Goal: Task Accomplishment & Management: Create Meal Plan

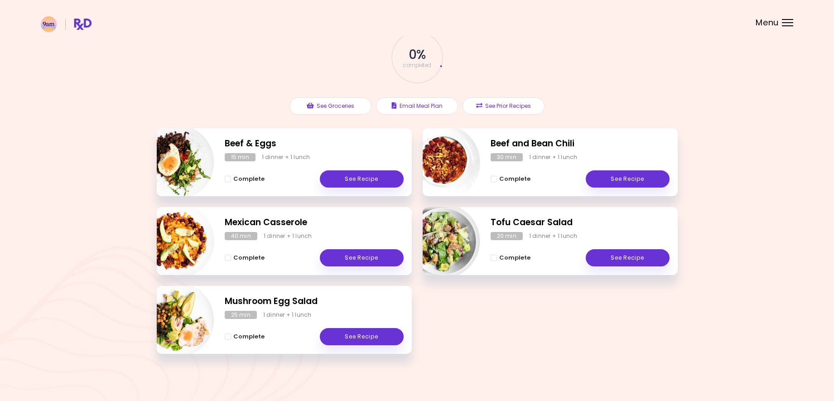
scroll to position [54, 0]
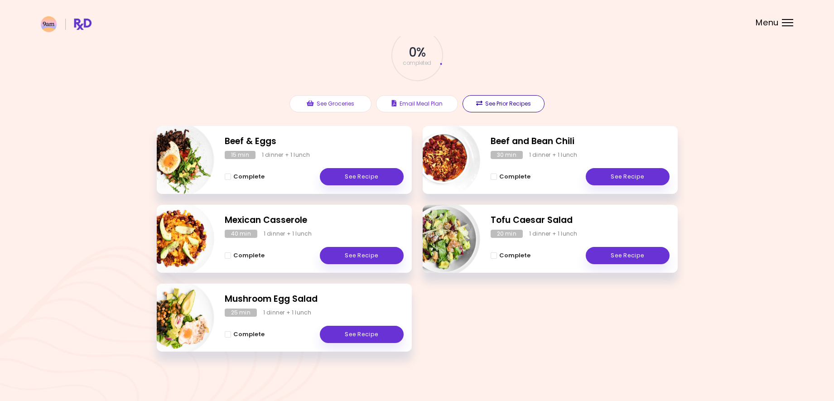
click at [483, 100] on button "See Prior Recipes" at bounding box center [503, 103] width 82 height 17
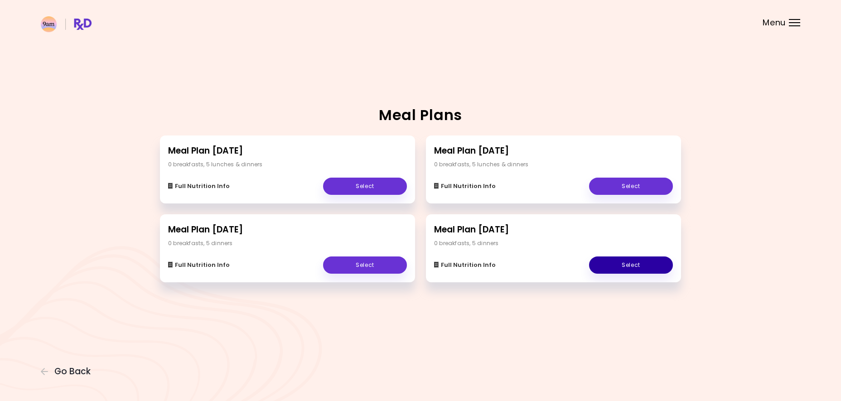
click at [625, 267] on link "Select" at bounding box center [631, 264] width 84 height 17
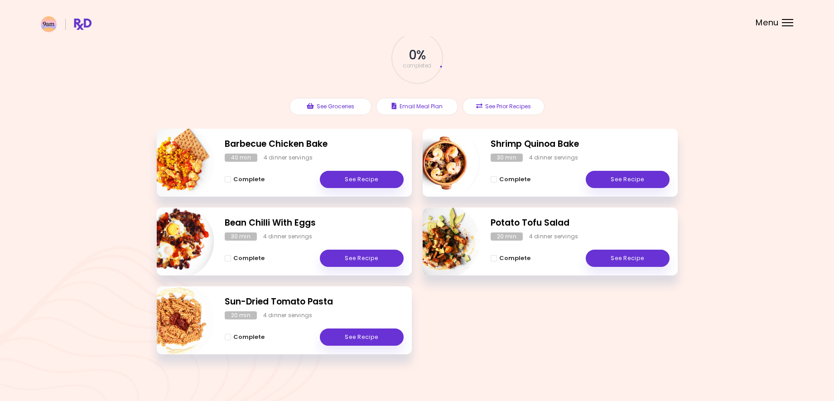
scroll to position [54, 0]
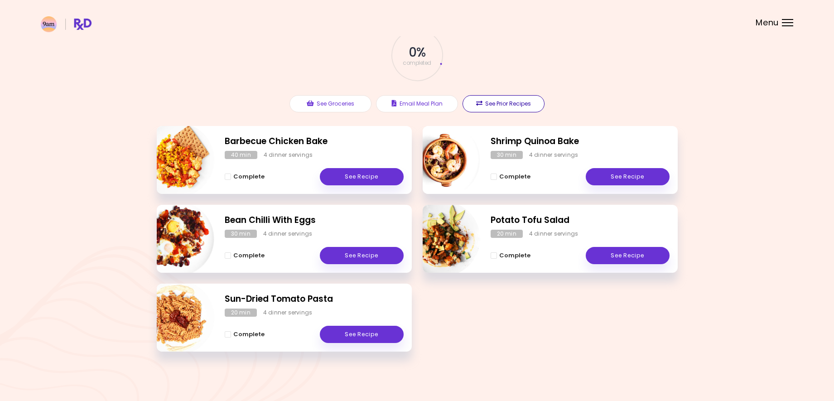
click at [485, 100] on button "See Prior Recipes" at bounding box center [503, 103] width 82 height 17
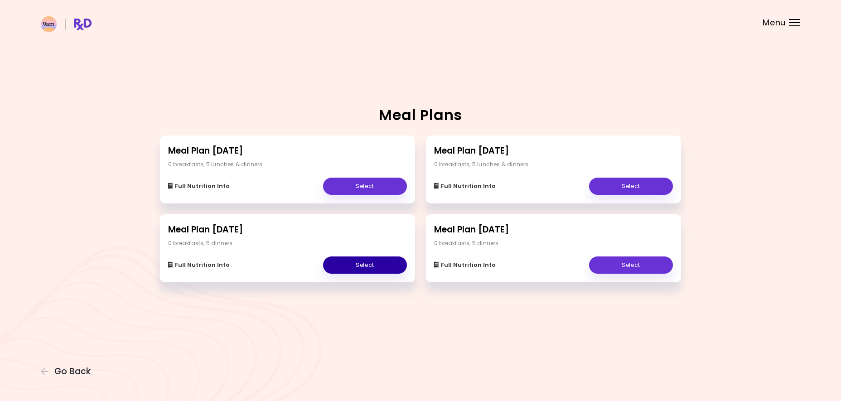
click at [363, 266] on link "Select" at bounding box center [365, 264] width 84 height 17
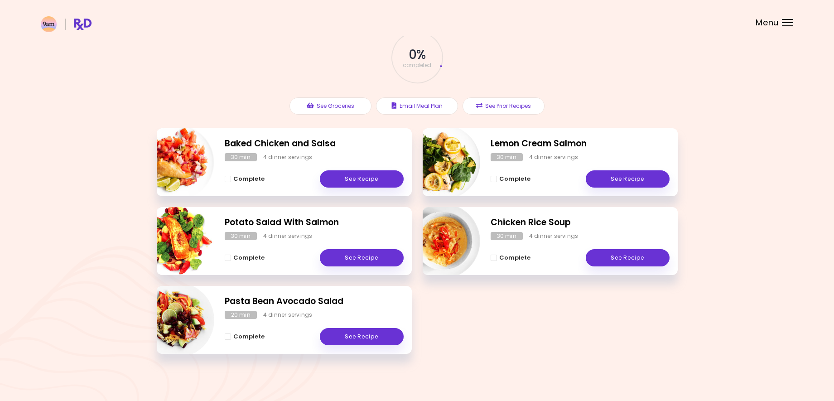
scroll to position [54, 0]
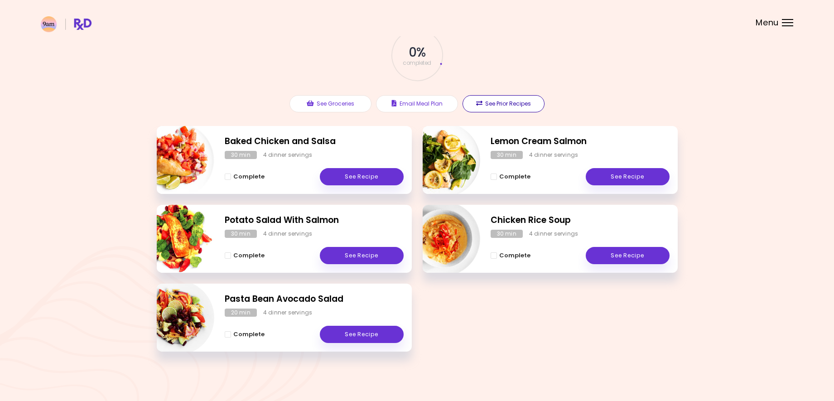
click at [489, 101] on button "See Prior Recipes" at bounding box center [503, 103] width 82 height 17
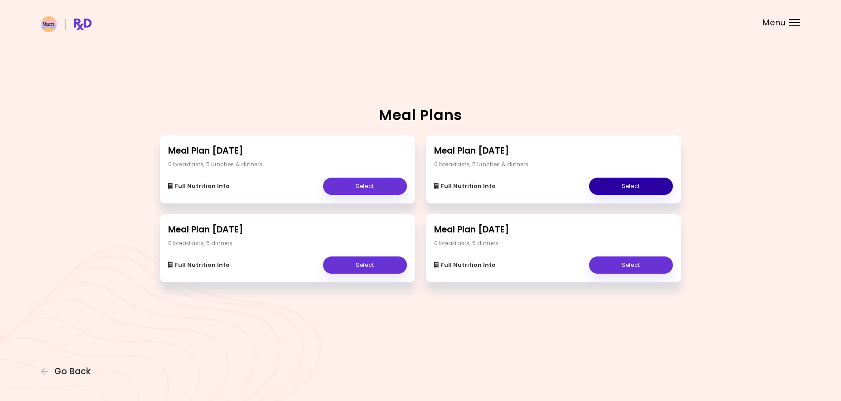
click at [610, 182] on link "Select" at bounding box center [631, 186] width 84 height 17
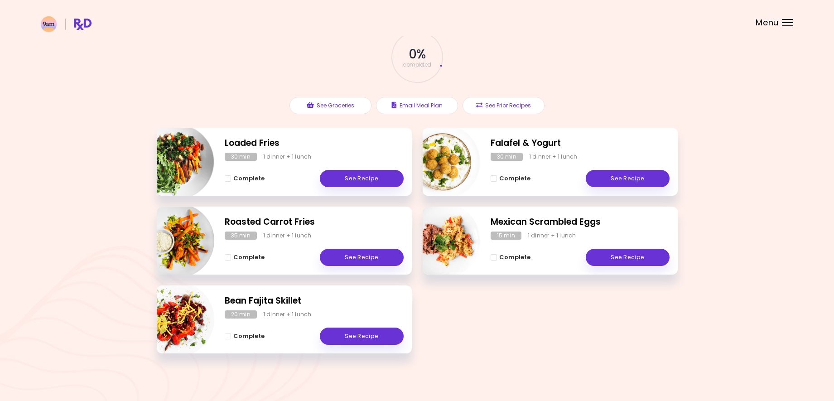
scroll to position [54, 0]
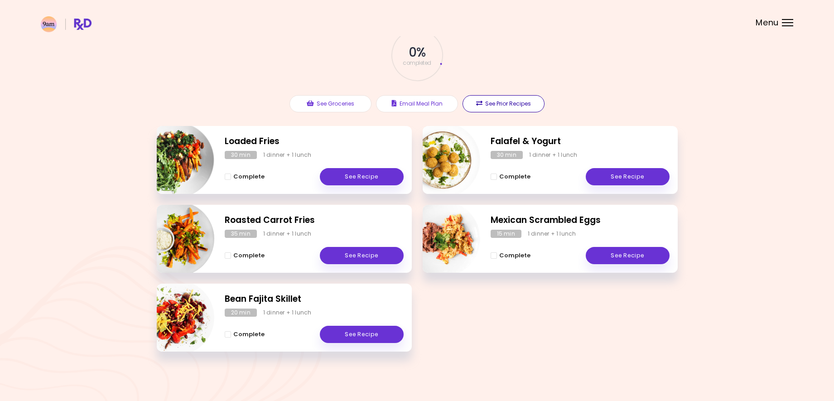
click at [504, 98] on button "See Prior Recipes" at bounding box center [503, 103] width 82 height 17
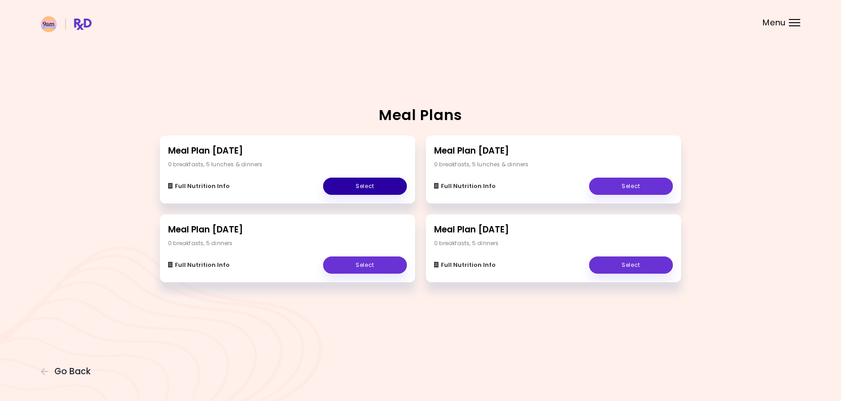
click at [361, 186] on link "Select" at bounding box center [365, 186] width 84 height 17
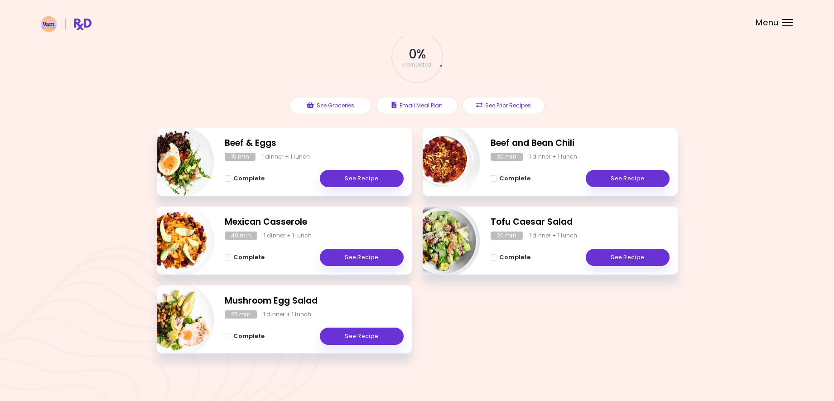
scroll to position [54, 0]
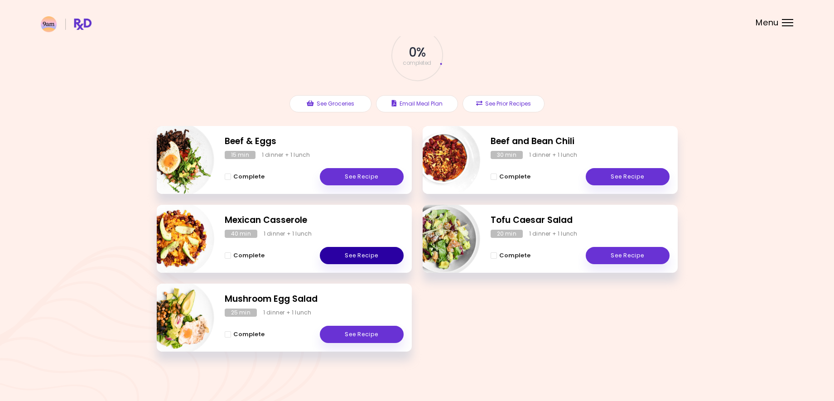
click at [360, 256] on link "See Recipe" at bounding box center [362, 255] width 84 height 17
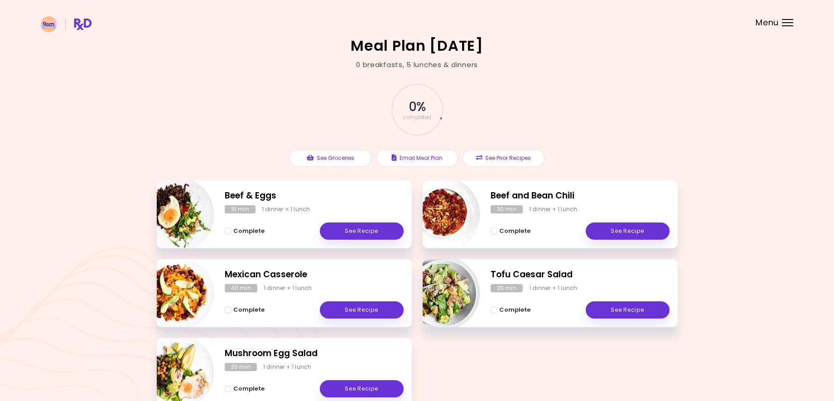
scroll to position [45, 0]
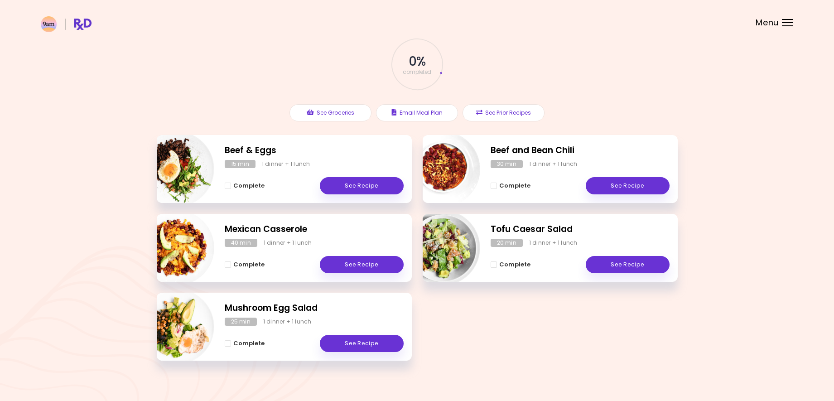
click at [790, 26] on div at bounding box center [787, 25] width 11 height 1
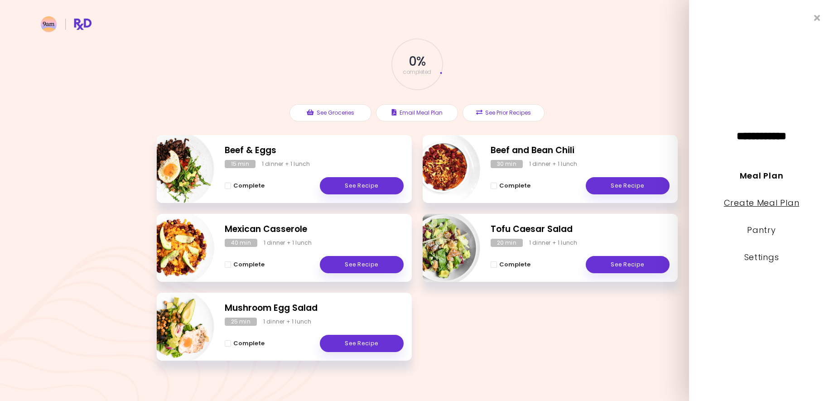
click at [753, 201] on link "Create Meal Plan" at bounding box center [762, 202] width 76 height 11
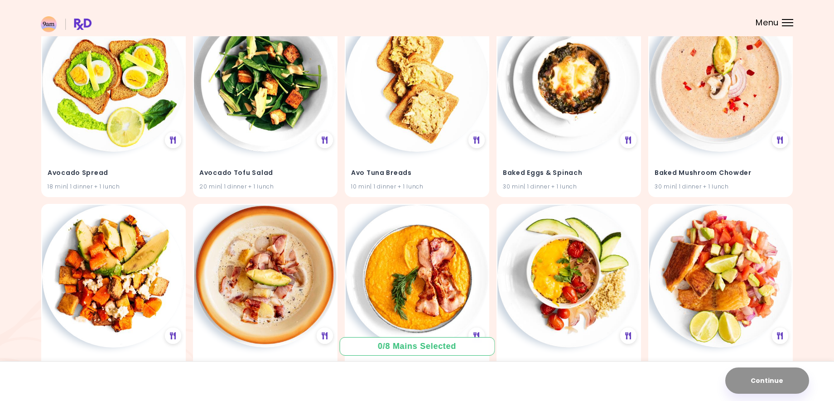
scroll to position [362, 0]
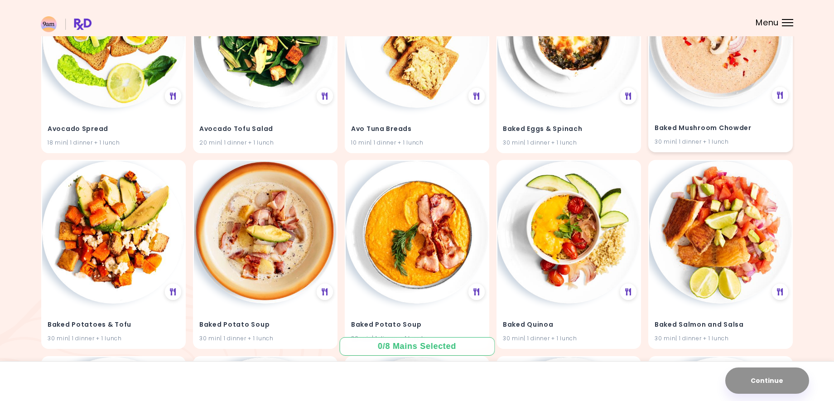
click at [695, 122] on h4 "Baked Mushroom Chowder" at bounding box center [720, 127] width 132 height 14
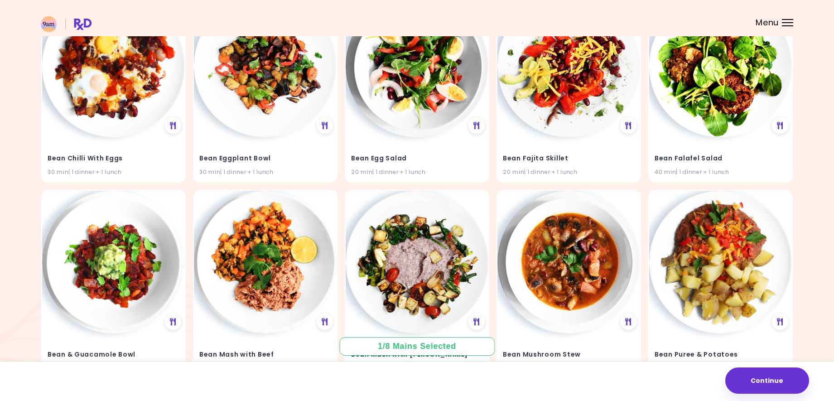
scroll to position [679, 0]
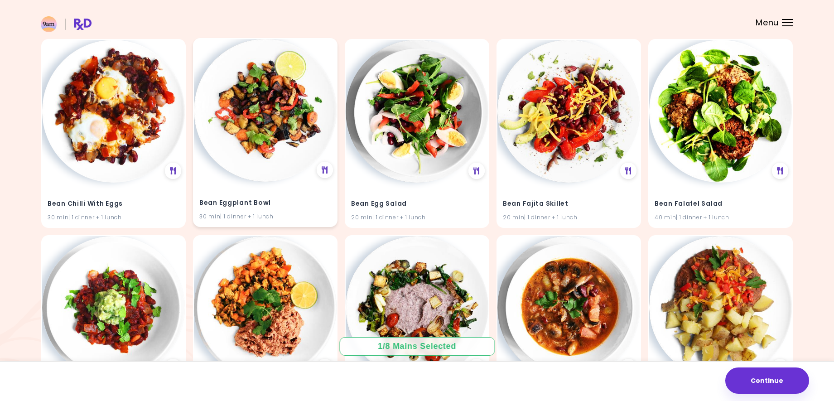
click at [256, 137] on img at bounding box center [265, 110] width 143 height 143
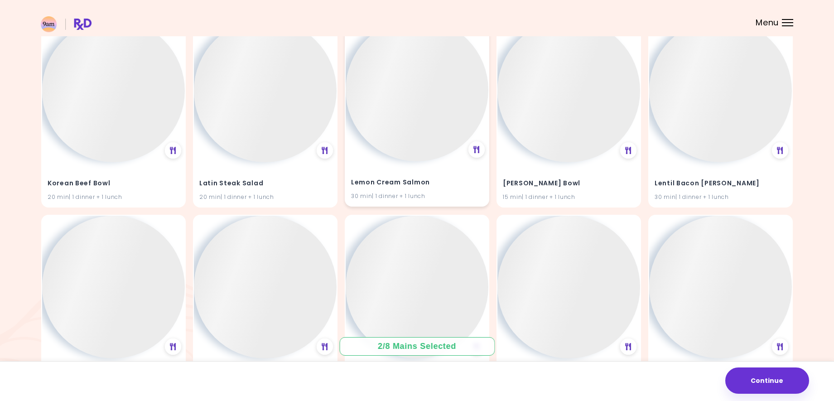
scroll to position [6205, 0]
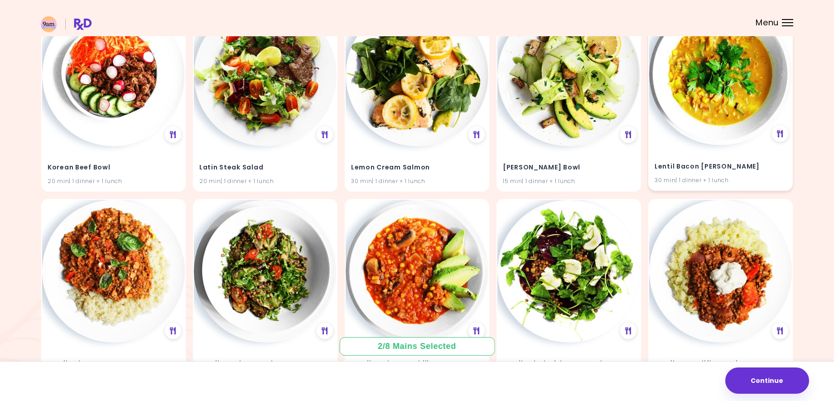
click at [690, 136] on img at bounding box center [720, 74] width 143 height 143
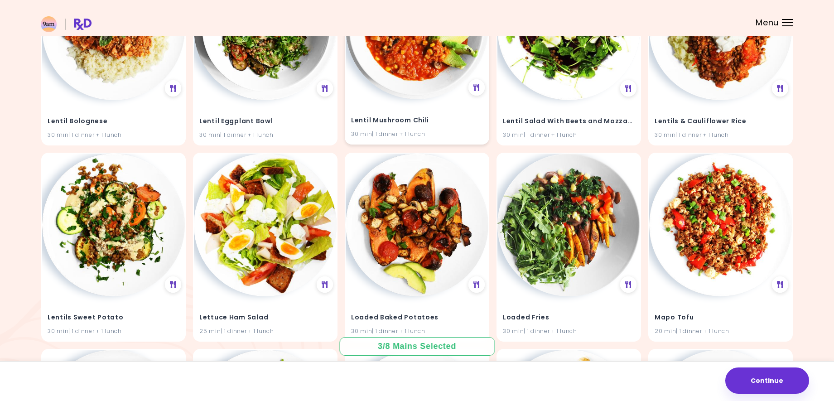
scroll to position [6431, 0]
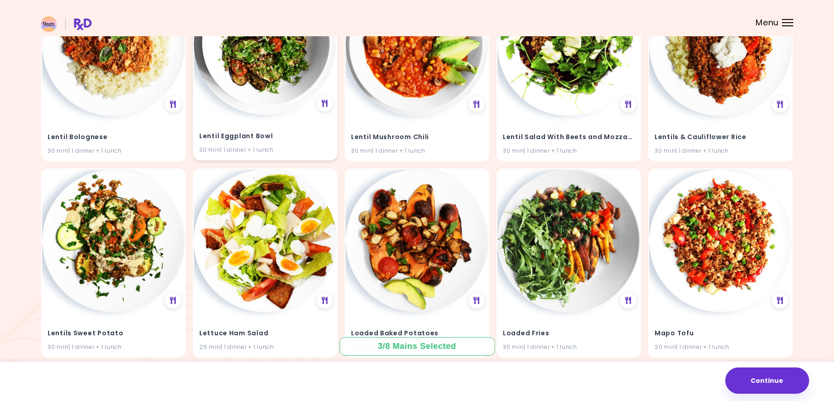
click at [243, 93] on img at bounding box center [265, 43] width 143 height 143
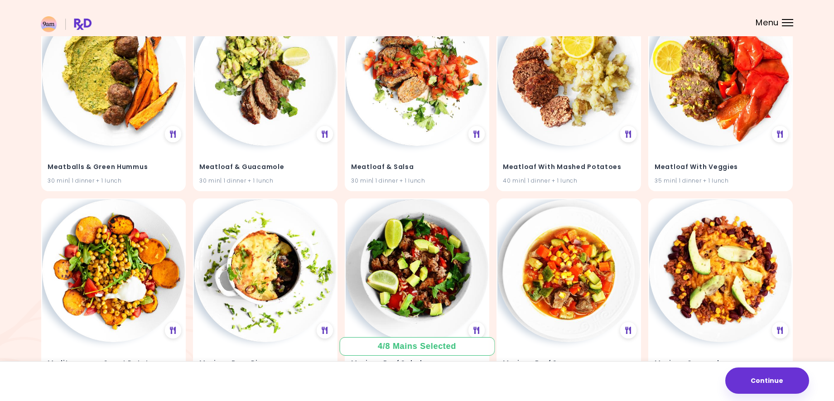
scroll to position [6748, 0]
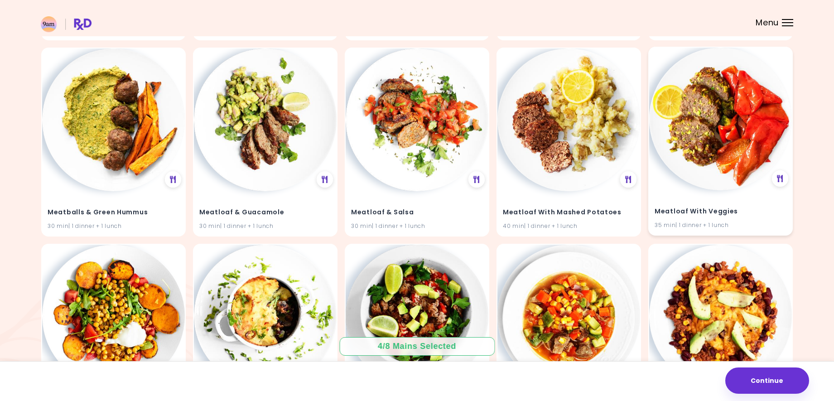
click at [715, 162] on img at bounding box center [720, 119] width 143 height 143
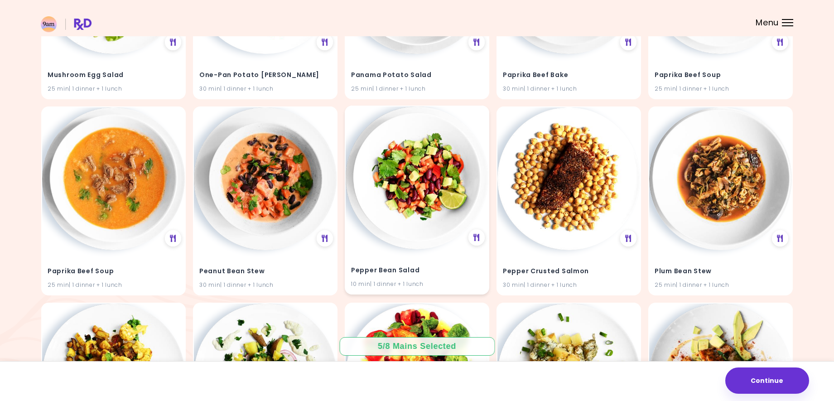
scroll to position [8107, 0]
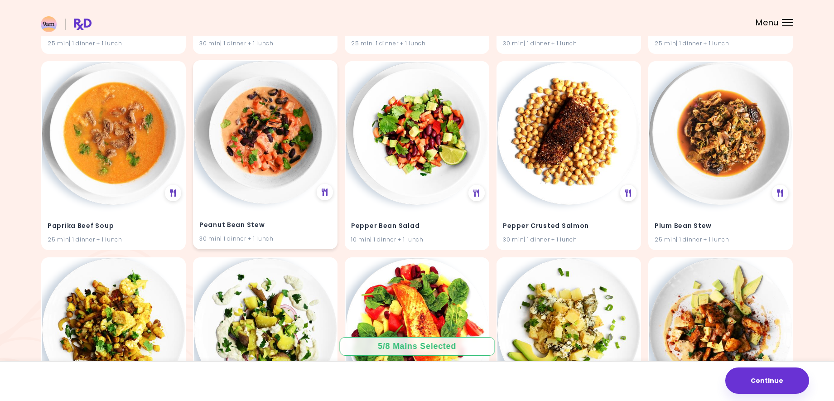
click at [257, 176] on img at bounding box center [265, 132] width 143 height 143
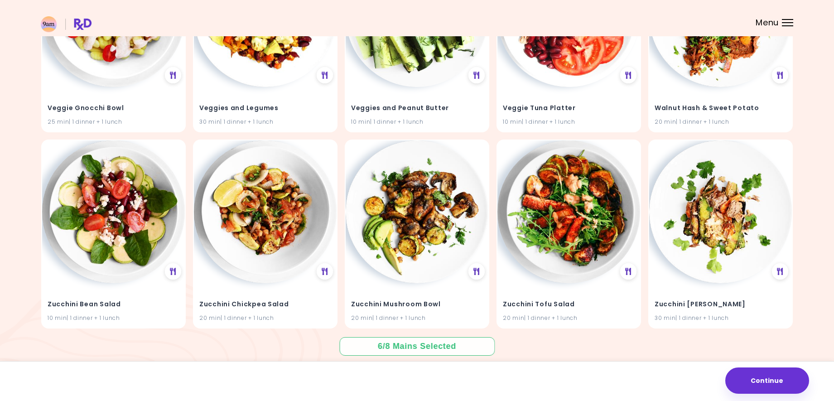
scroll to position [13332, 0]
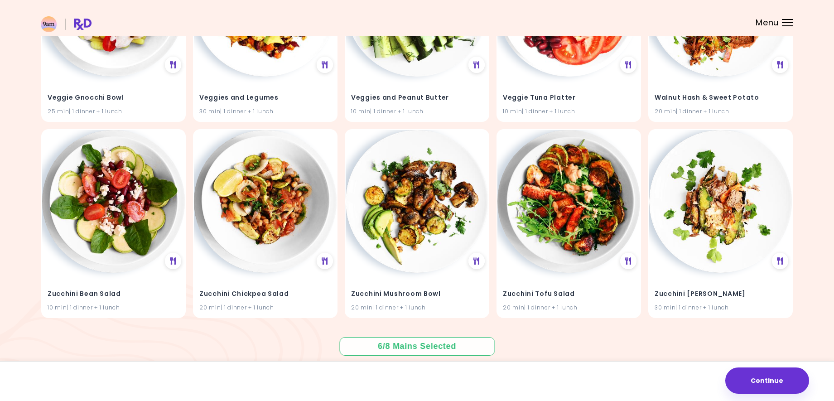
click at [789, 23] on div "Menu" at bounding box center [787, 22] width 11 height 7
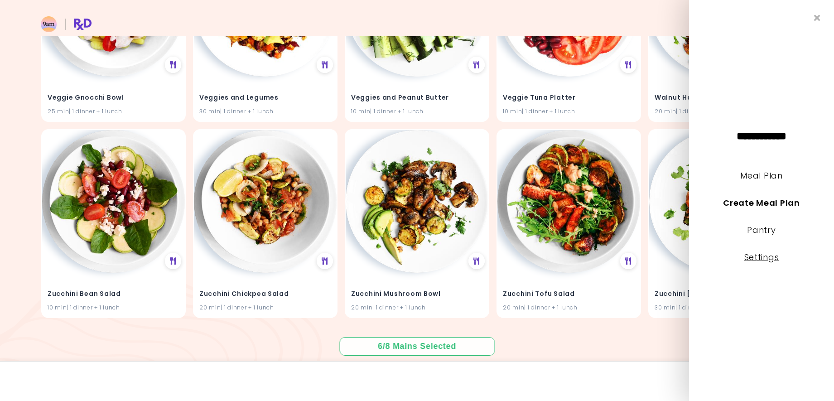
drag, startPoint x: 755, startPoint y: 226, endPoint x: 748, endPoint y: 260, distance: 34.6
click at [748, 260] on link "Settings" at bounding box center [761, 256] width 35 height 11
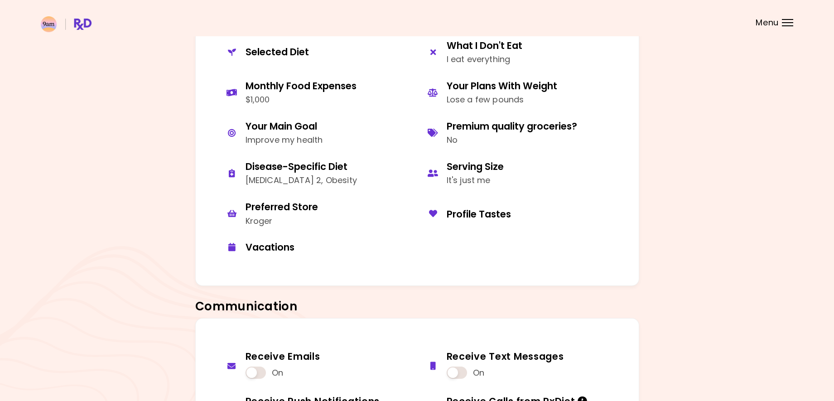
scroll to position [475, 0]
click at [469, 216] on div "Profile Tastes" at bounding box center [529, 214] width 165 height 12
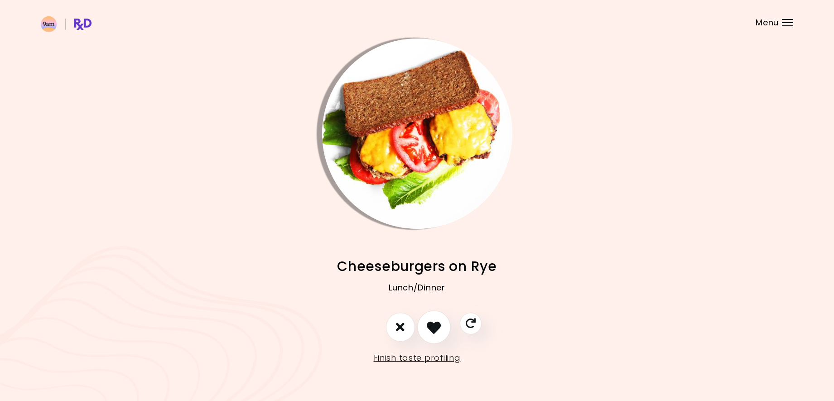
click at [441, 323] on icon "I like this recipe" at bounding box center [434, 327] width 14 height 14
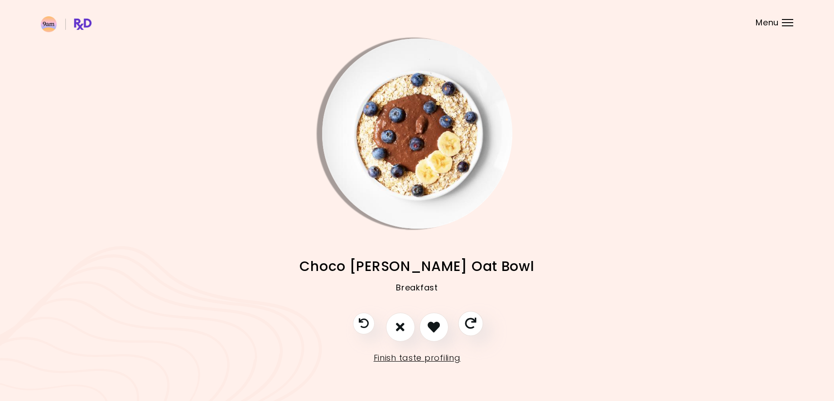
click at [464, 324] on button "Skip" at bounding box center [470, 323] width 25 height 25
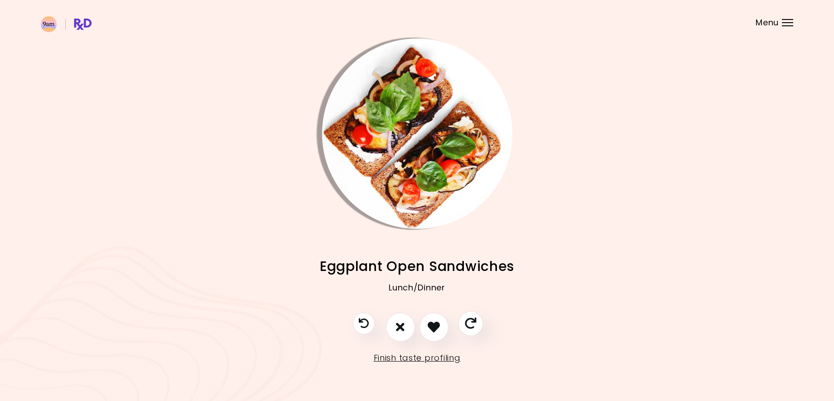
click at [471, 326] on icon "Skip" at bounding box center [470, 322] width 11 height 11
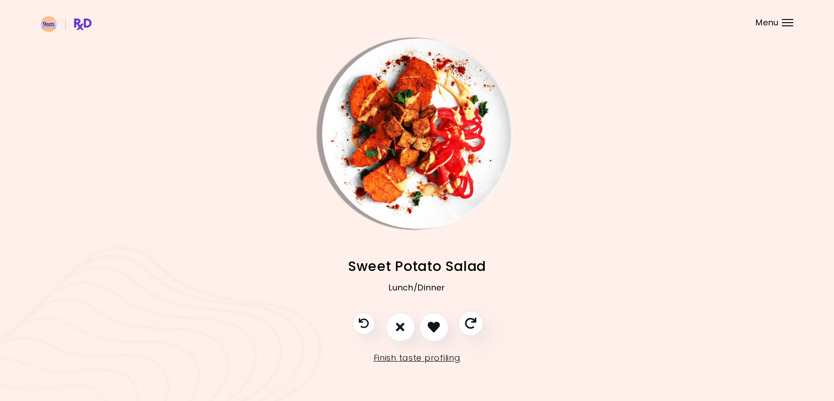
click at [471, 326] on icon "Skip" at bounding box center [470, 322] width 11 height 11
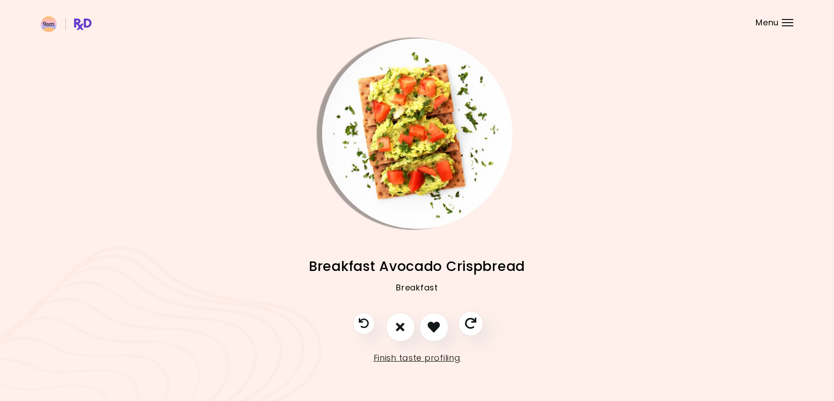
click at [471, 326] on icon "Skip" at bounding box center [470, 322] width 11 height 11
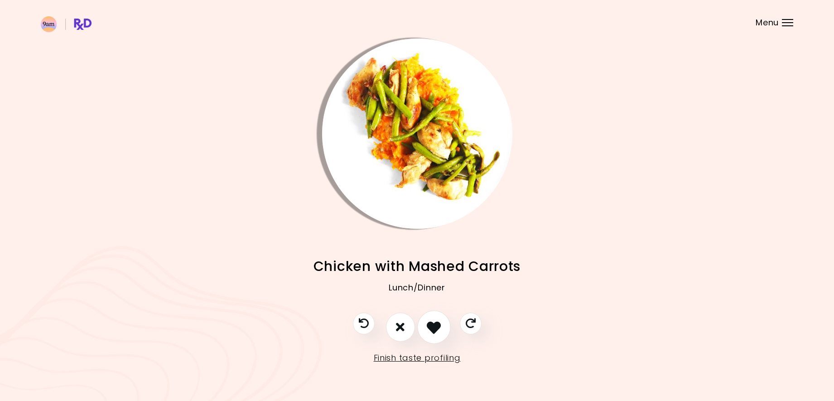
click at [437, 329] on icon "I like this recipe" at bounding box center [434, 327] width 14 height 14
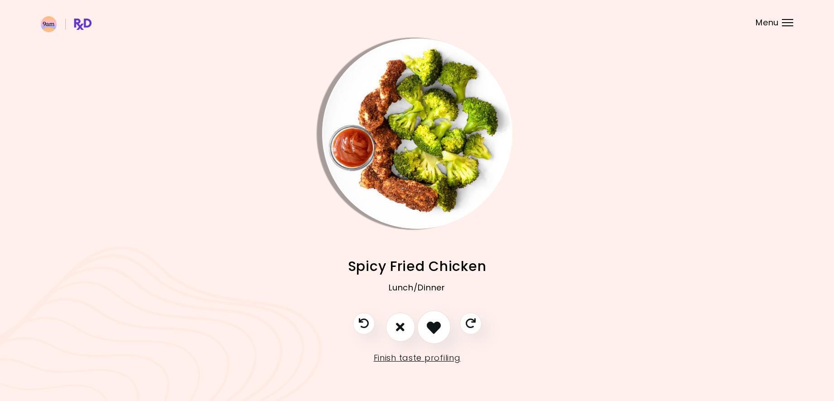
click at [434, 329] on icon "I like this recipe" at bounding box center [434, 327] width 14 height 14
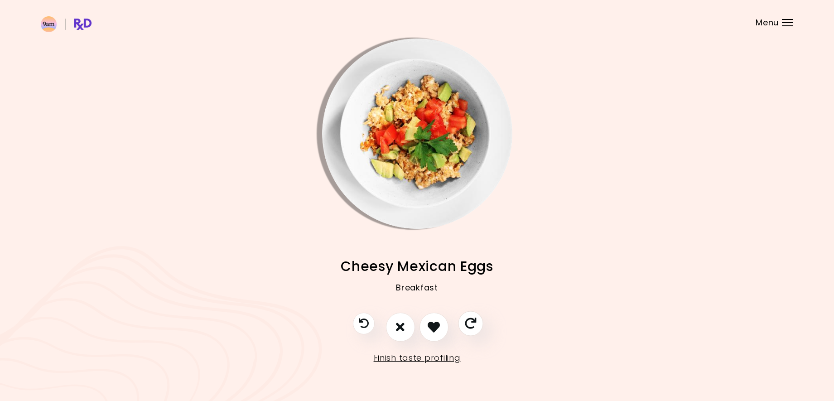
click at [472, 323] on icon "Skip" at bounding box center [470, 322] width 11 height 11
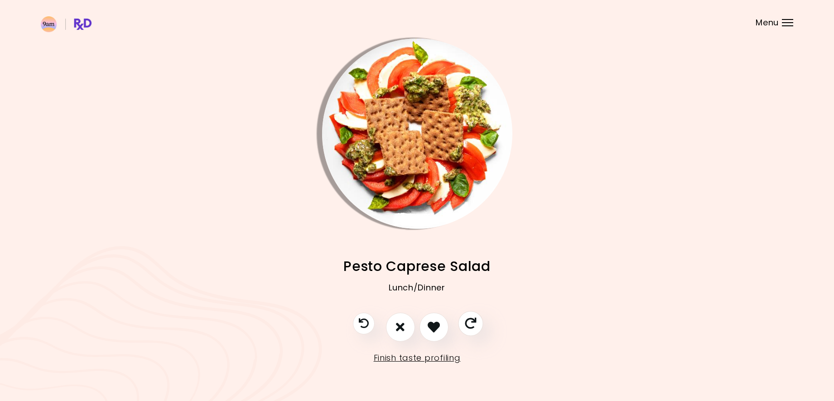
click at [472, 323] on icon "Skip" at bounding box center [470, 322] width 11 height 11
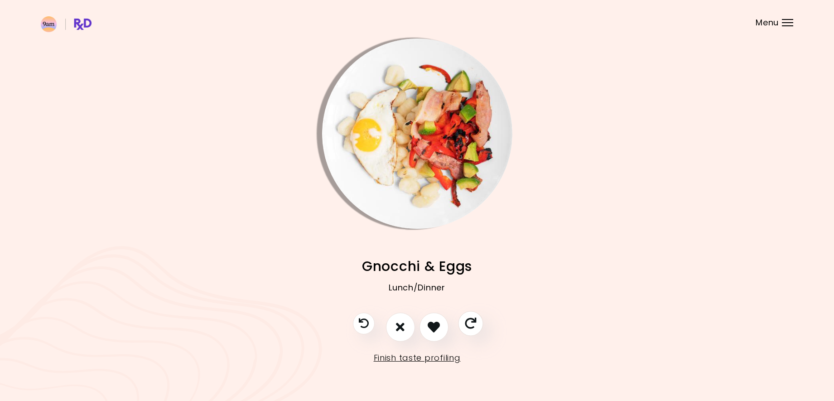
click at [472, 323] on icon "Skip" at bounding box center [470, 322] width 11 height 11
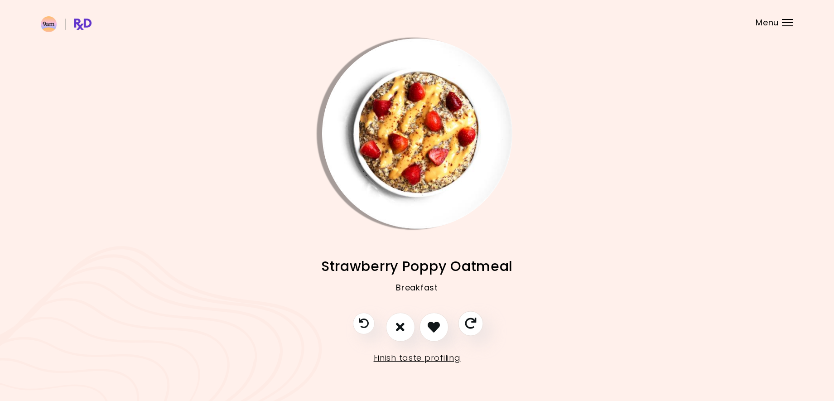
click at [472, 323] on icon "Skip" at bounding box center [470, 322] width 11 height 11
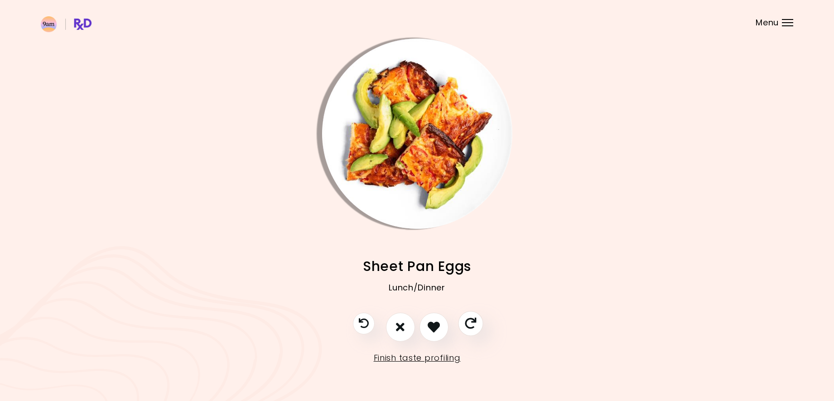
click at [472, 323] on icon "Skip" at bounding box center [470, 322] width 11 height 11
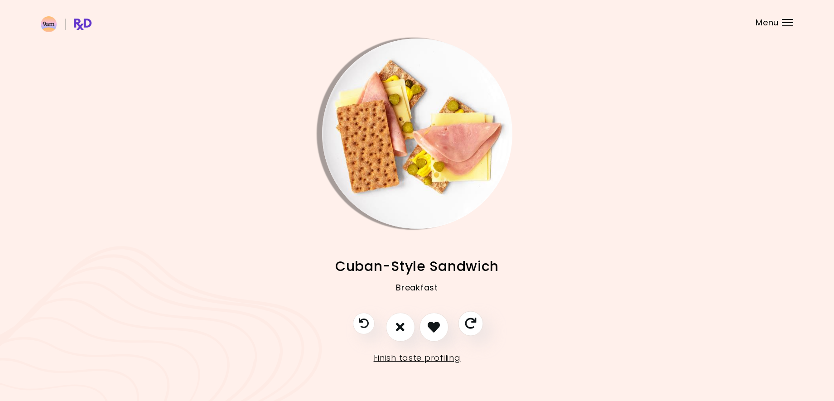
click at [472, 323] on icon "Skip" at bounding box center [470, 322] width 11 height 11
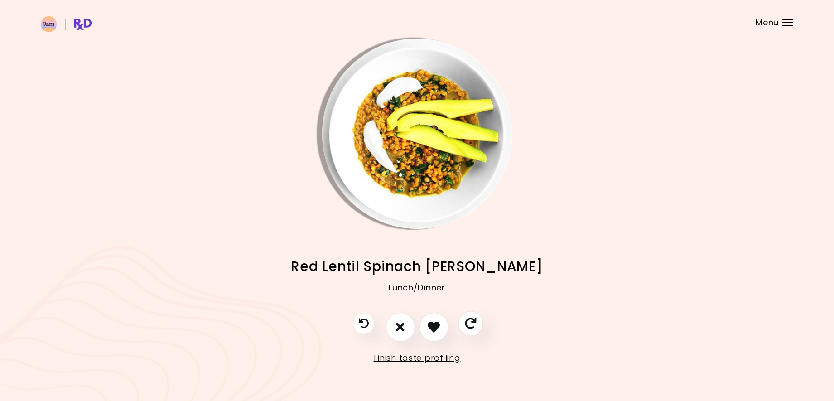
click at [472, 323] on icon "Skip" at bounding box center [470, 322] width 11 height 11
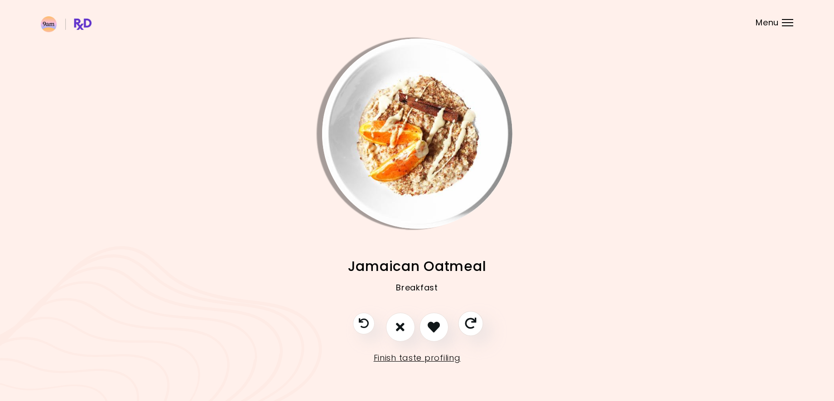
click at [472, 323] on icon "Skip" at bounding box center [470, 322] width 11 height 11
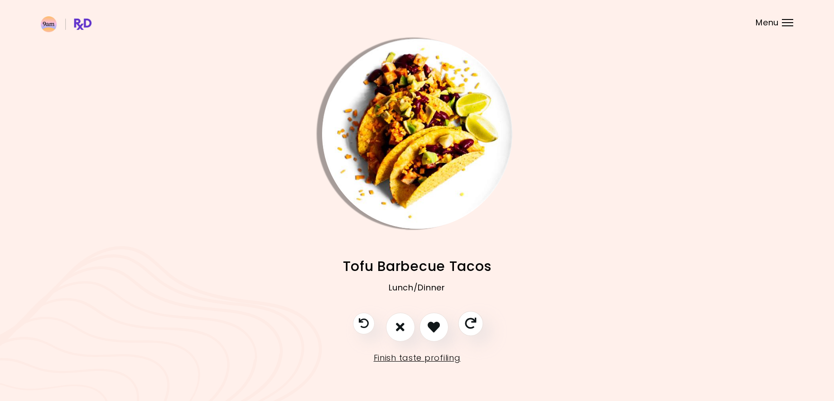
click at [472, 323] on icon "Skip" at bounding box center [470, 322] width 11 height 11
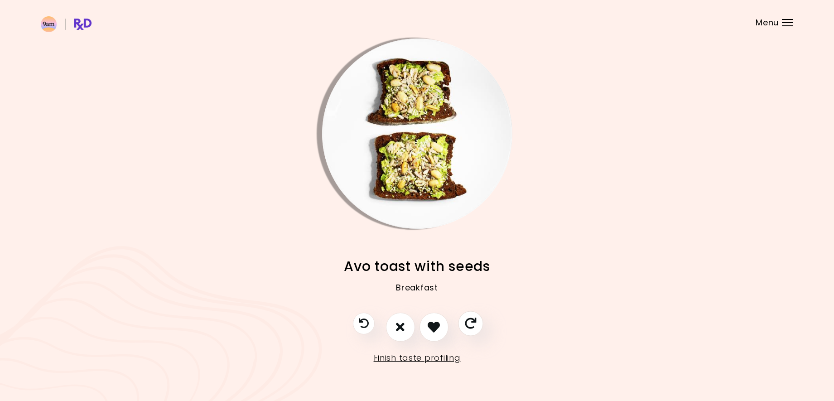
click at [472, 323] on icon "Skip" at bounding box center [470, 322] width 11 height 11
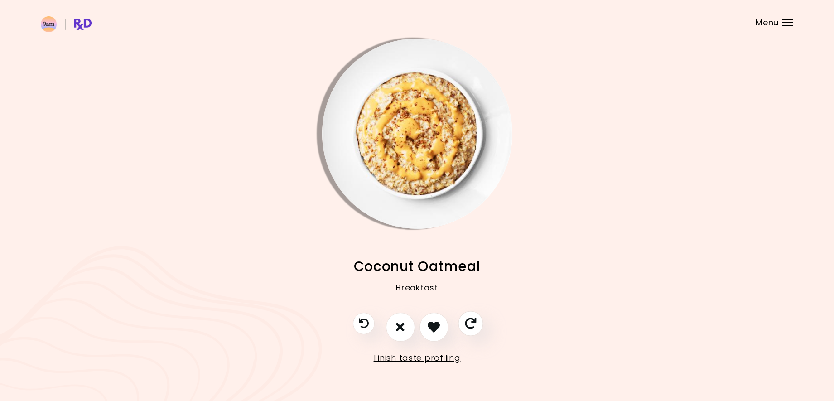
click at [472, 323] on icon "Skip" at bounding box center [470, 322] width 11 height 11
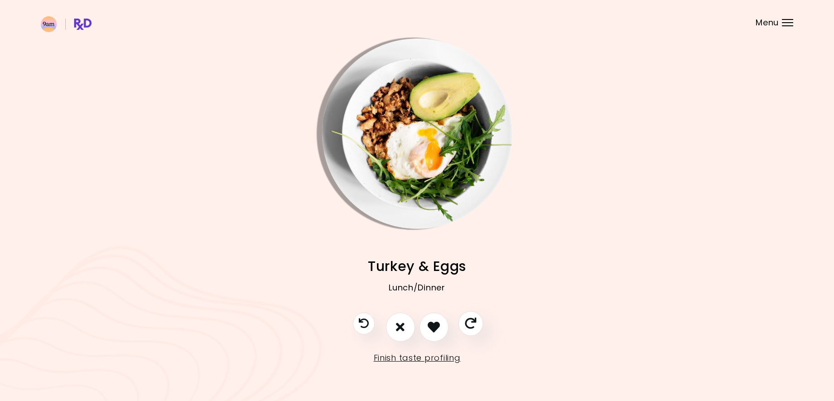
click at [472, 323] on icon "Skip" at bounding box center [470, 322] width 11 height 11
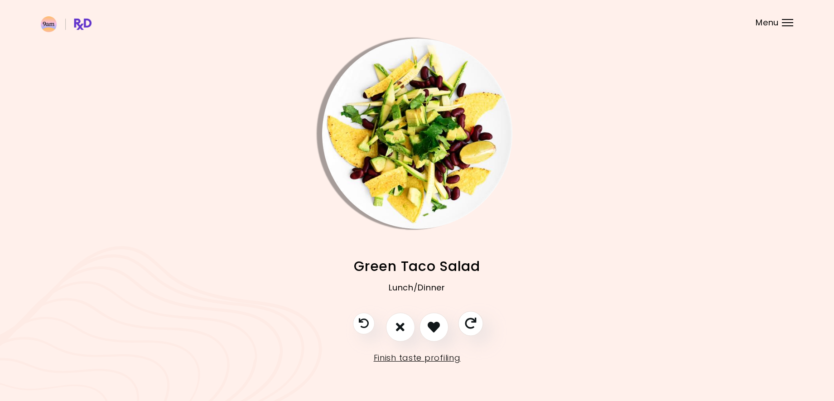
click at [472, 323] on icon "Skip" at bounding box center [470, 322] width 11 height 11
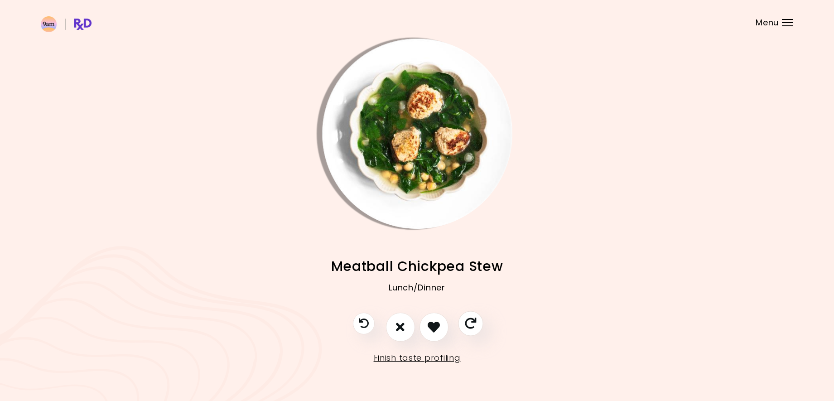
click at [472, 323] on icon "Skip" at bounding box center [470, 322] width 11 height 11
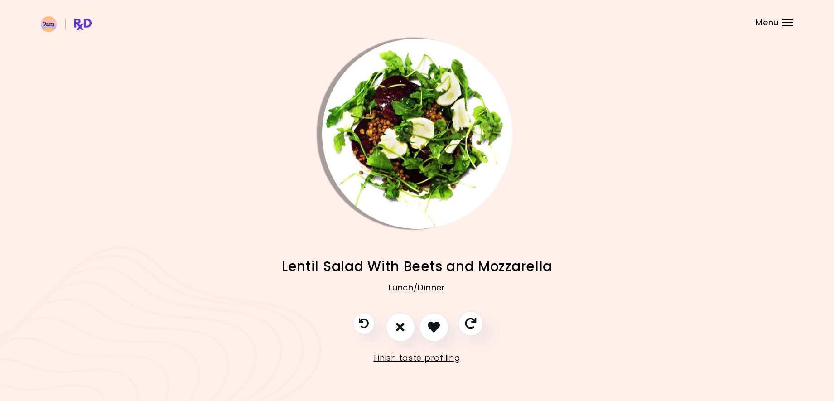
click at [472, 323] on icon "Skip" at bounding box center [470, 322] width 11 height 11
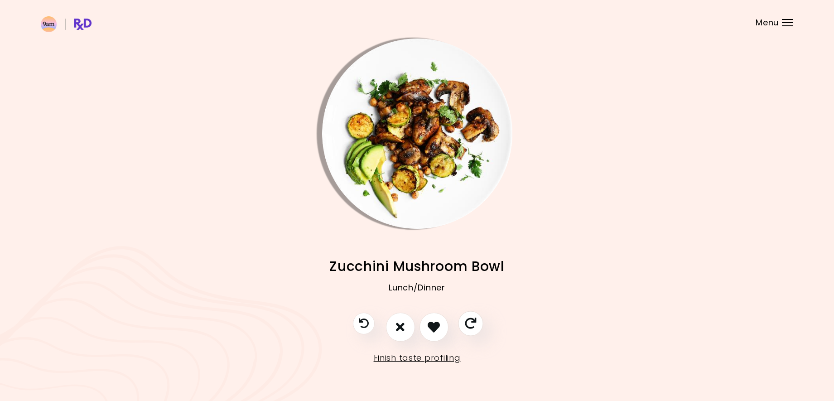
click at [472, 323] on icon "Skip" at bounding box center [470, 322] width 11 height 11
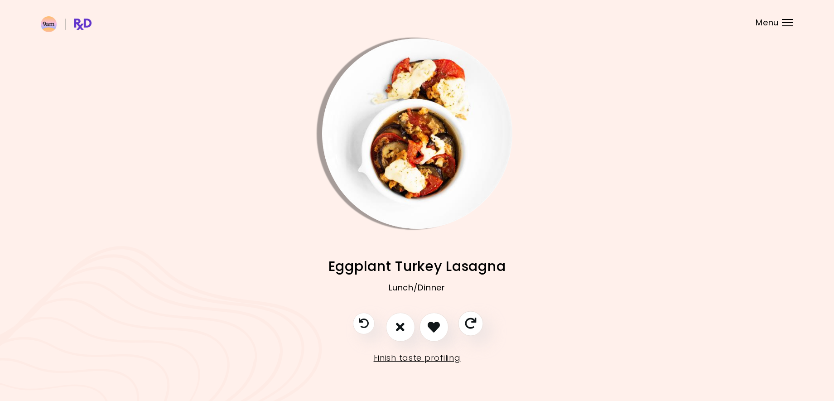
click at [472, 323] on icon "Skip" at bounding box center [470, 322] width 11 height 11
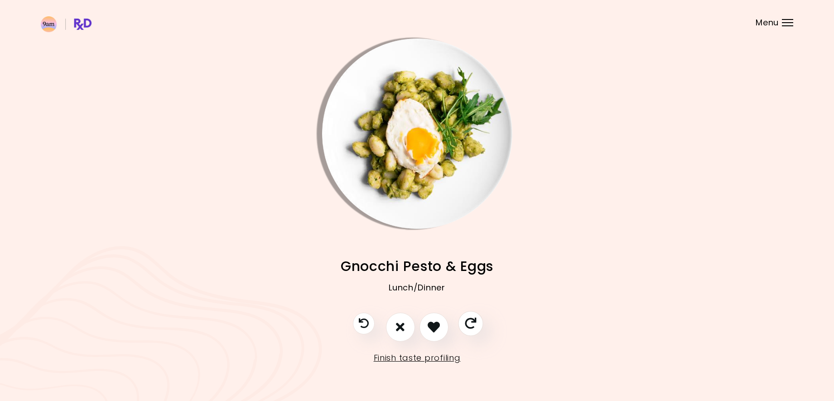
click at [472, 323] on icon "Skip" at bounding box center [470, 322] width 11 height 11
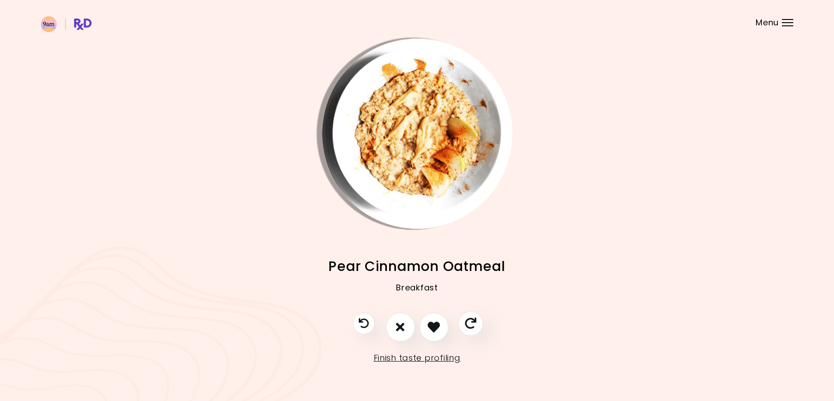
click at [472, 323] on icon "Skip" at bounding box center [470, 322] width 11 height 11
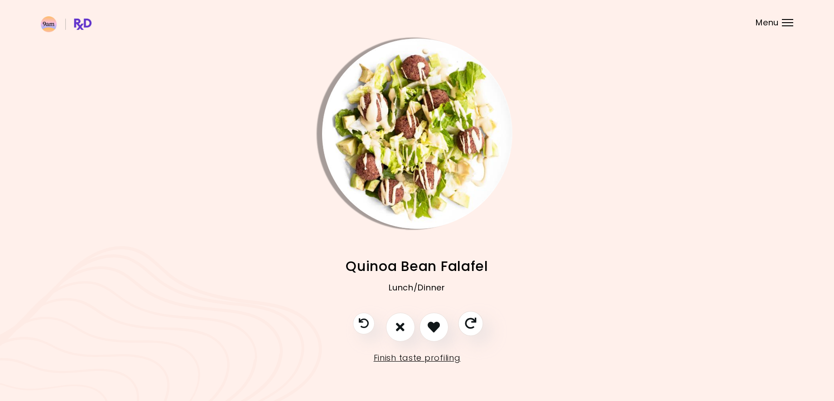
click at [472, 323] on icon "Skip" at bounding box center [470, 322] width 11 height 11
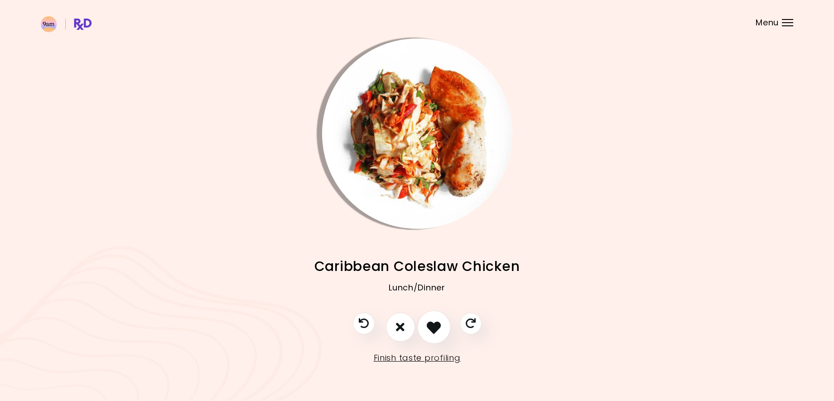
click at [433, 327] on icon "I like this recipe" at bounding box center [434, 327] width 14 height 14
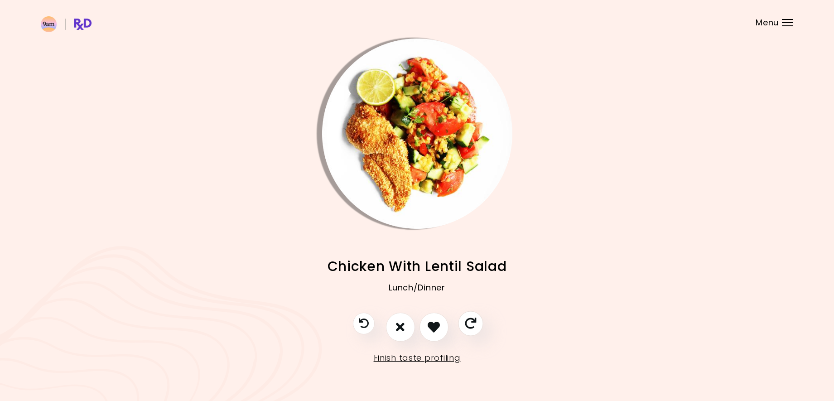
click at [466, 325] on icon "Skip" at bounding box center [470, 322] width 11 height 11
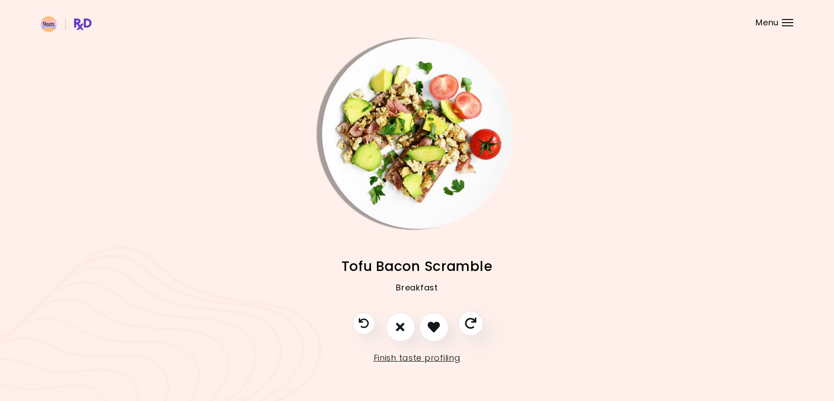
click at [466, 325] on icon "Skip" at bounding box center [470, 322] width 11 height 11
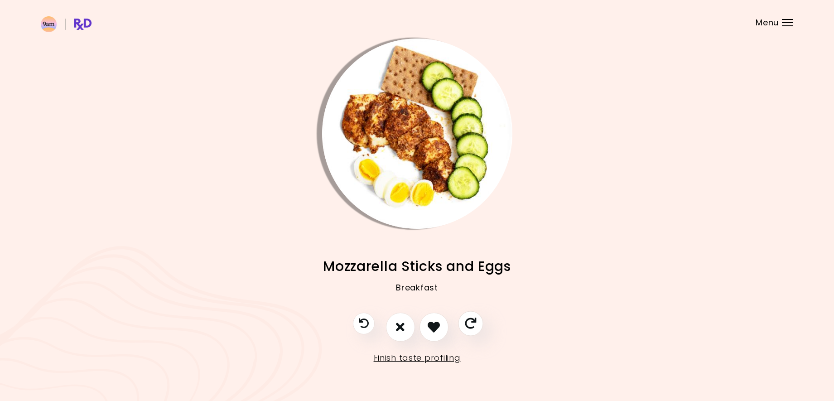
click at [466, 325] on icon "Skip" at bounding box center [470, 322] width 11 height 11
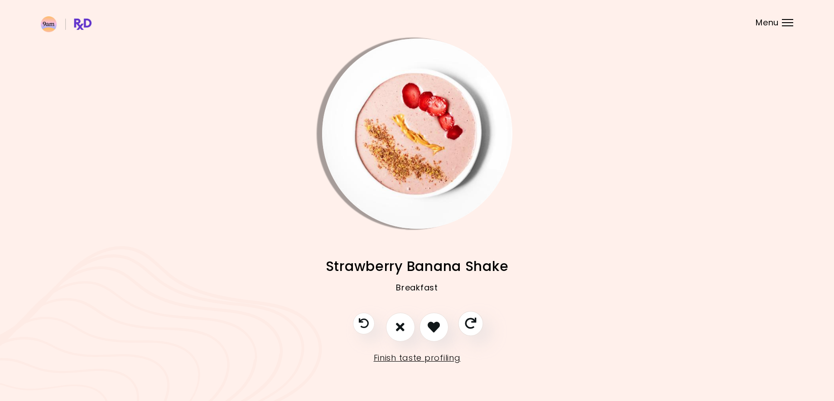
click at [466, 325] on icon "Skip" at bounding box center [470, 322] width 11 height 11
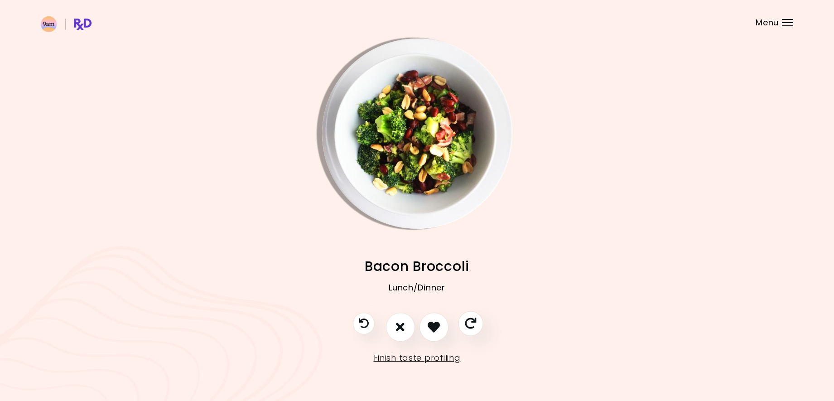
click at [466, 325] on icon "Skip" at bounding box center [470, 322] width 11 height 11
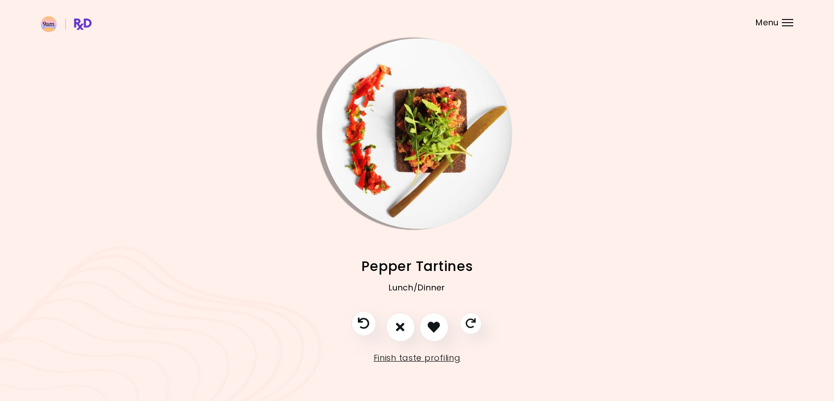
click at [364, 324] on icon "Previous recipe" at bounding box center [363, 322] width 11 height 11
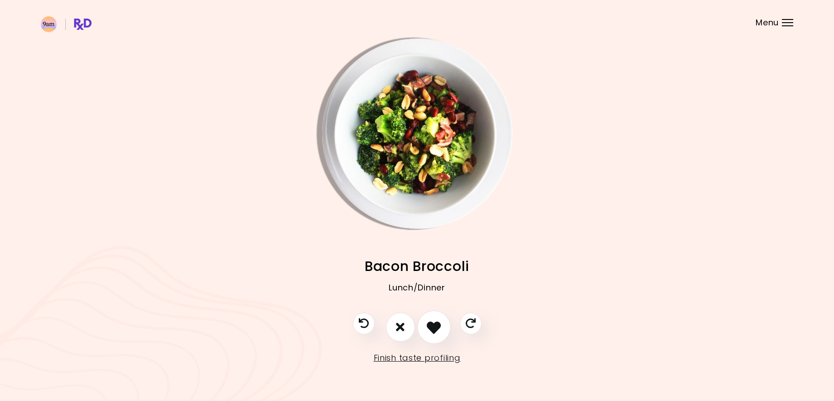
click at [437, 328] on icon "I like this recipe" at bounding box center [434, 327] width 14 height 14
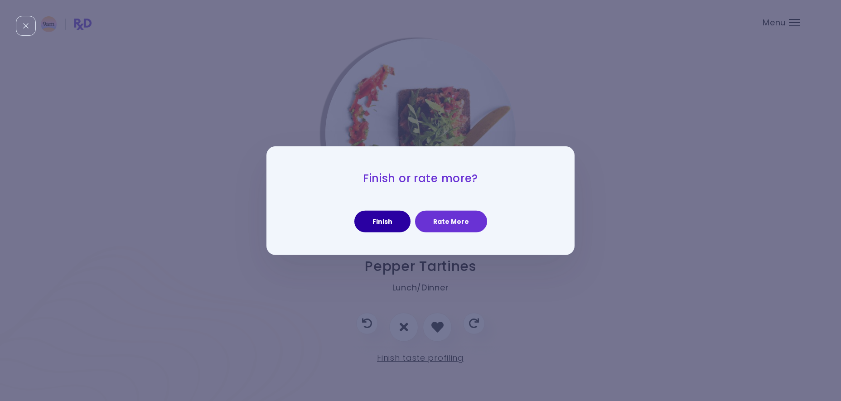
click at [378, 222] on button "Finish" at bounding box center [382, 222] width 56 height 22
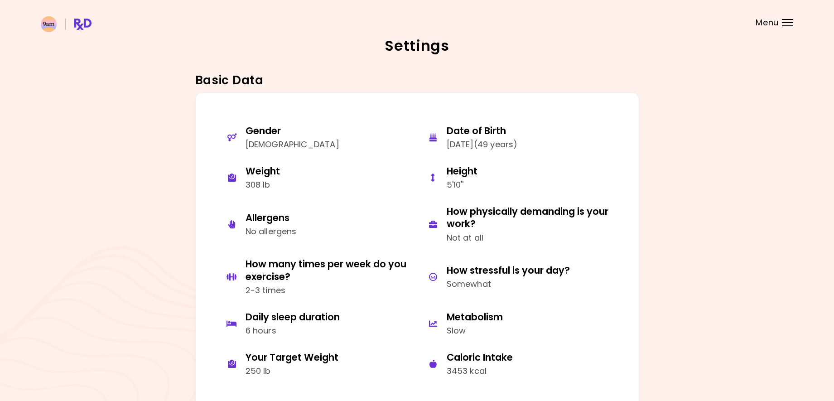
click at [785, 19] on div at bounding box center [787, 19] width 11 height 1
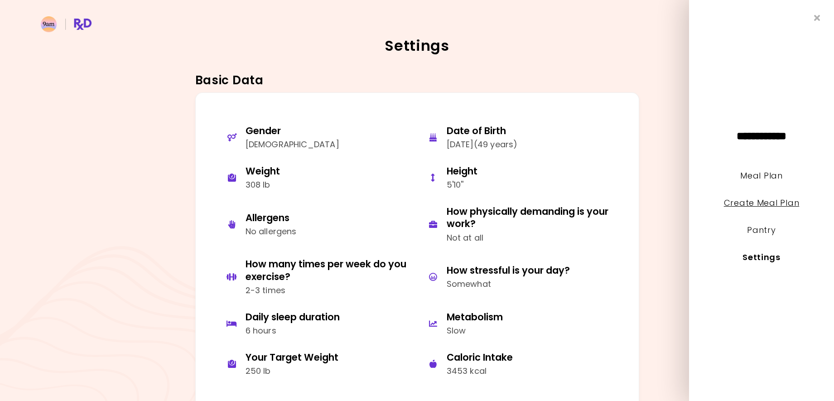
click at [752, 198] on link "Create Meal Plan" at bounding box center [762, 202] width 76 height 11
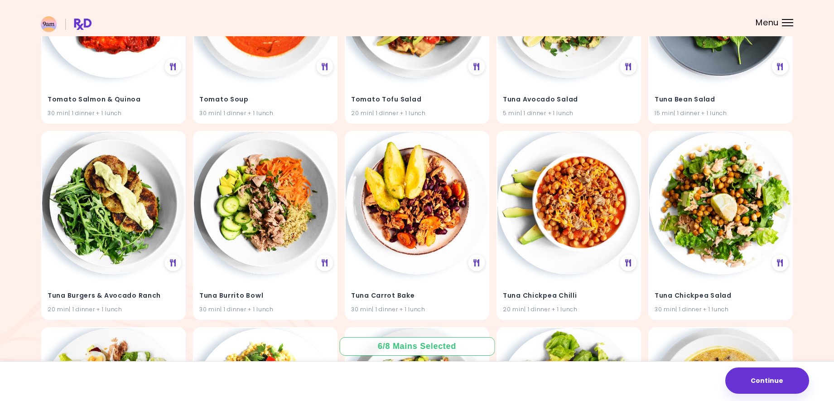
scroll to position [12562, 0]
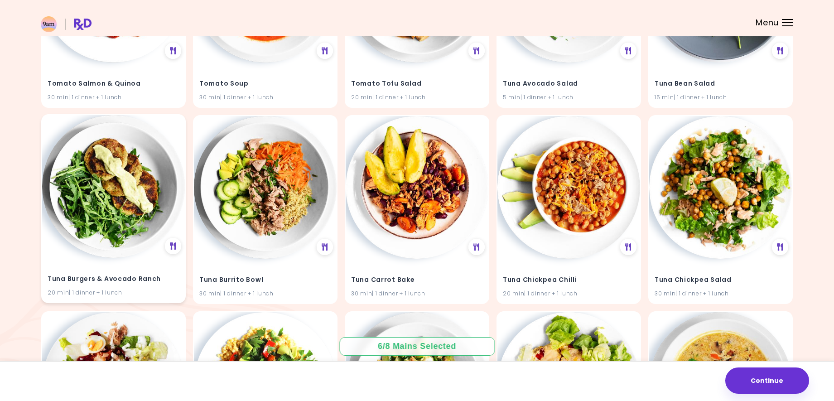
click at [82, 277] on h4 "Tuna Burgers & Avocado Ranch" at bounding box center [114, 279] width 132 height 14
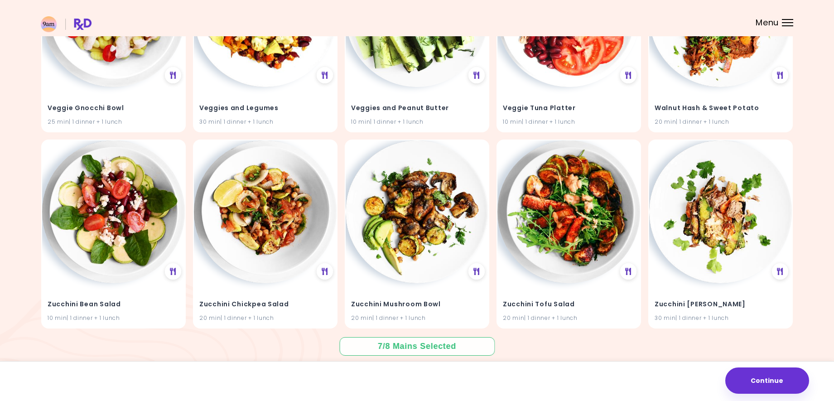
scroll to position [13332, 0]
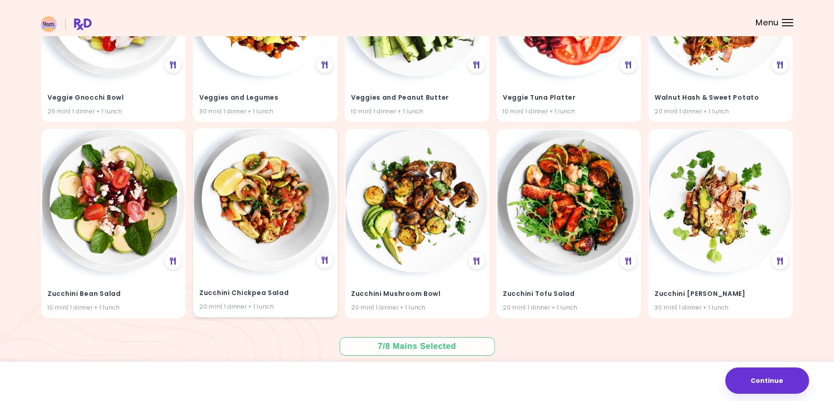
click at [263, 264] on img at bounding box center [265, 200] width 143 height 143
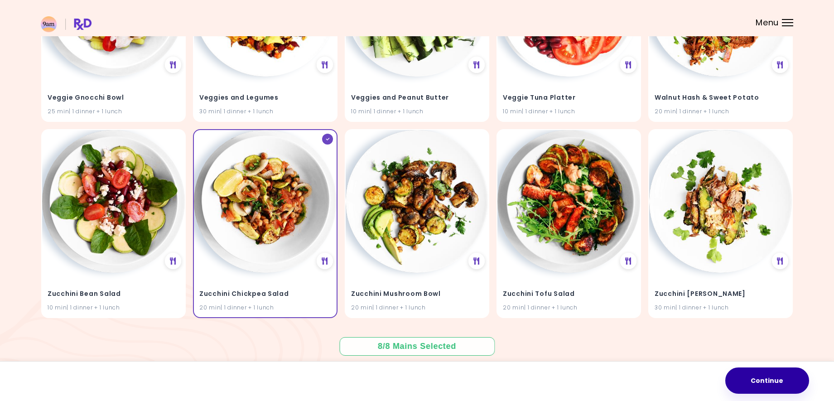
click at [763, 378] on button "Continue" at bounding box center [767, 380] width 84 height 26
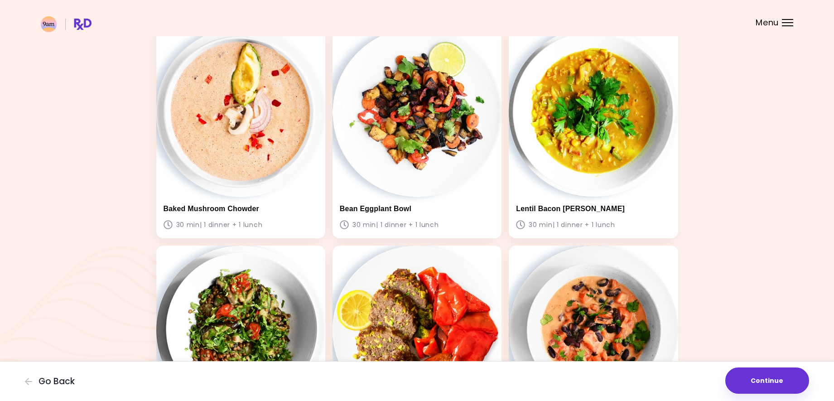
scroll to position [51, 0]
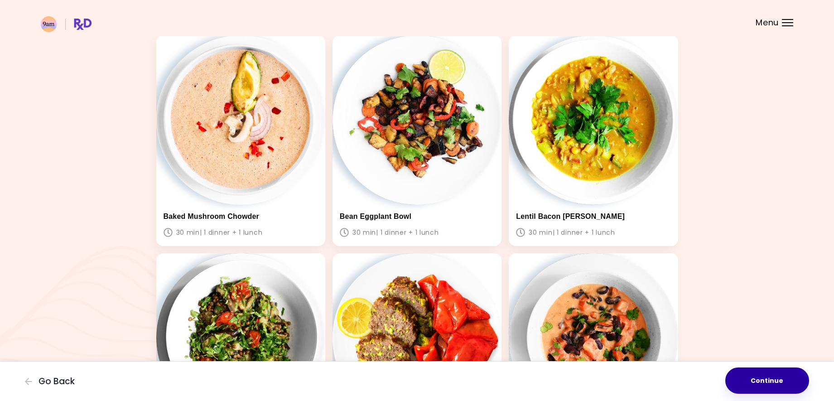
click at [766, 375] on button "Continue" at bounding box center [767, 380] width 84 height 26
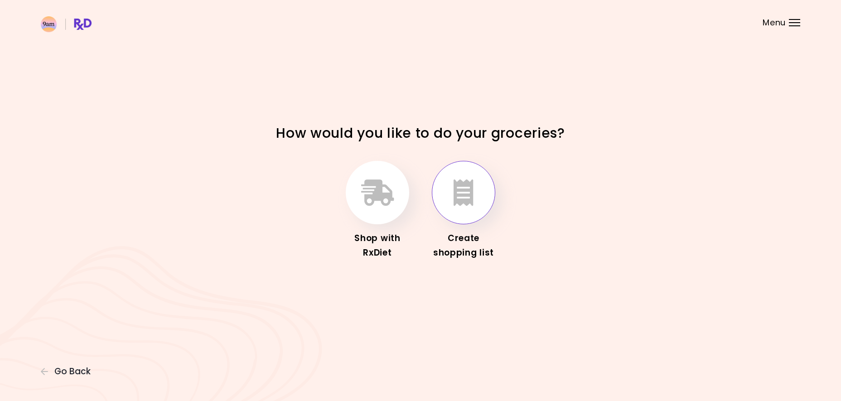
click at [470, 201] on icon "button" at bounding box center [463, 192] width 20 height 26
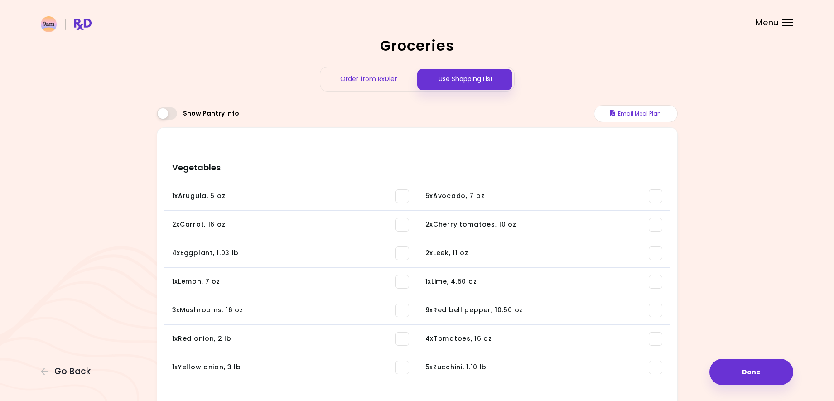
click at [166, 115] on span at bounding box center [167, 113] width 20 height 12
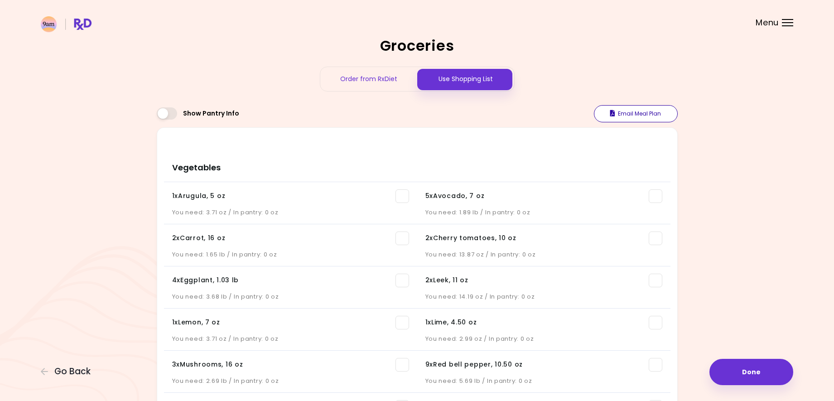
click at [631, 113] on button "Email Meal Plan" at bounding box center [636, 113] width 84 height 17
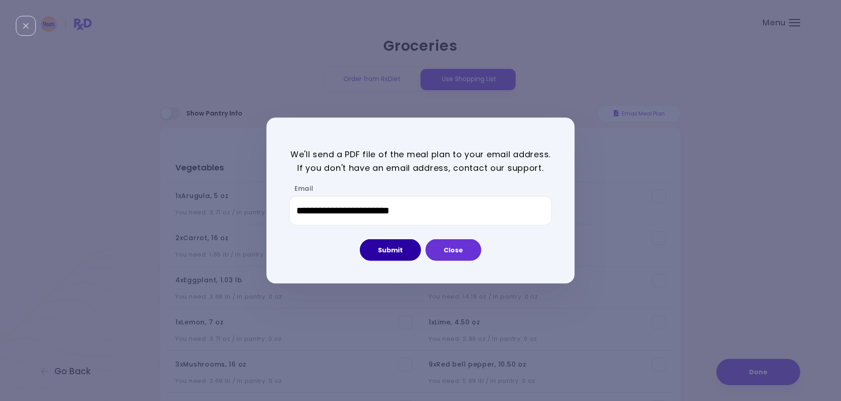
click at [388, 253] on button "Submit" at bounding box center [390, 250] width 61 height 22
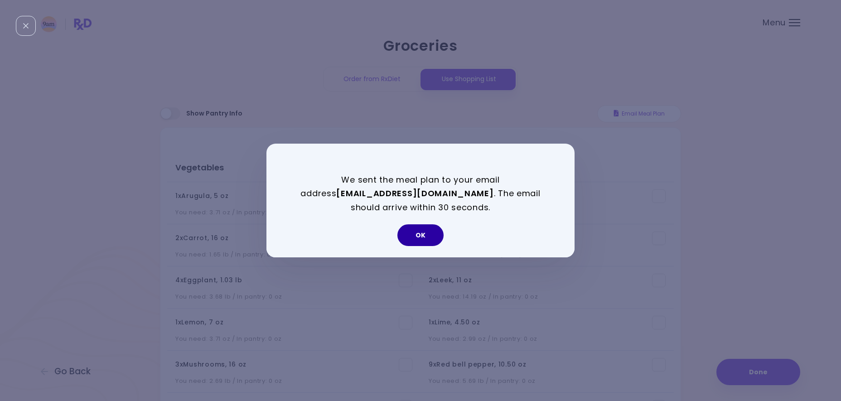
click at [421, 234] on button "OK" at bounding box center [420, 235] width 46 height 22
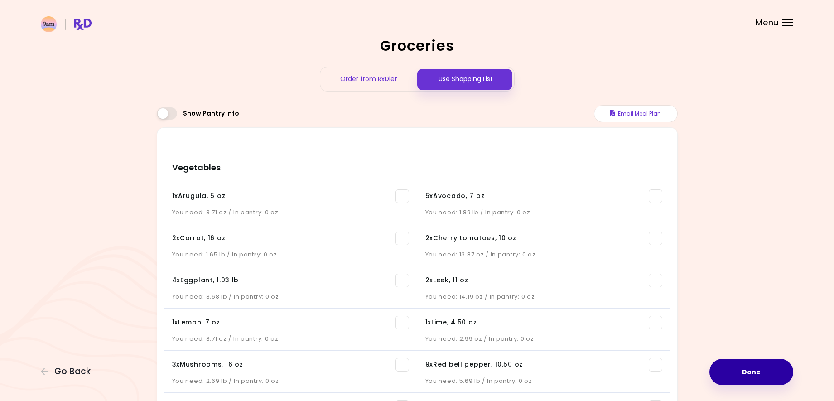
click at [749, 368] on button "Done" at bounding box center [751, 372] width 84 height 26
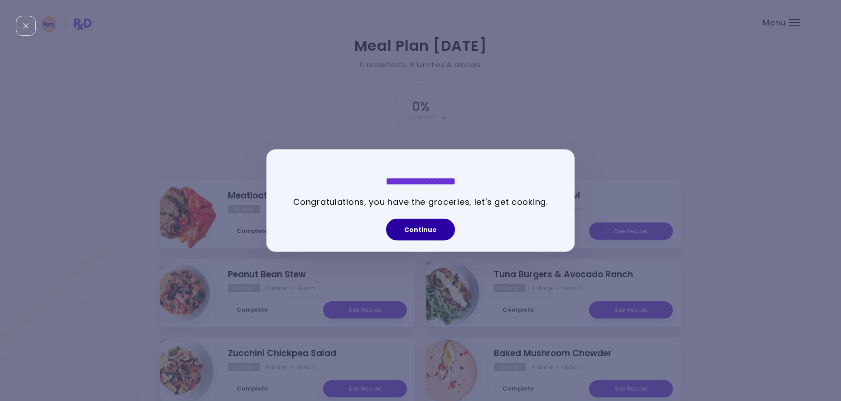
click at [409, 224] on button "Continue" at bounding box center [420, 230] width 69 height 22
